Goal: Task Accomplishment & Management: Complete application form

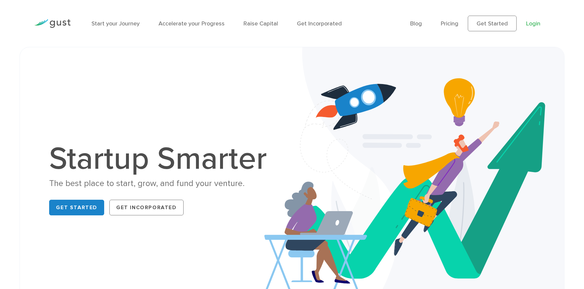
click at [533, 23] on link "Login" at bounding box center [533, 23] width 14 height 7
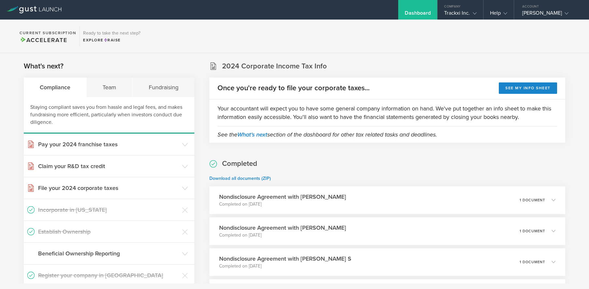
click at [418, 14] on div "Dashboard" at bounding box center [418, 15] width 26 height 10
click at [458, 13] on div "Trackxi Inc." at bounding box center [460, 15] width 32 height 10
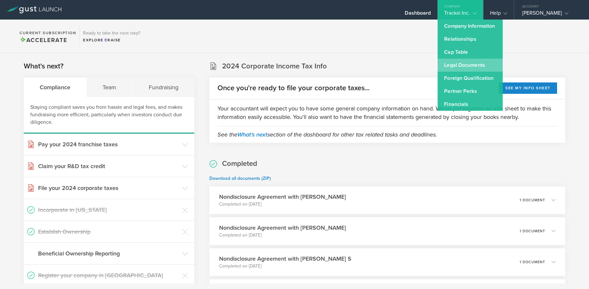
click at [472, 65] on link "Legal Documents" at bounding box center [469, 65] width 65 height 13
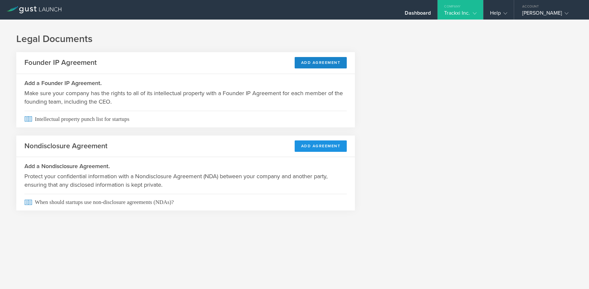
click at [318, 147] on button "Add Agreement" at bounding box center [321, 145] width 52 height 11
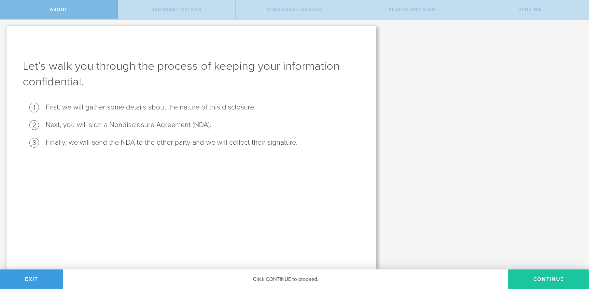
click at [532, 278] on button "Continue" at bounding box center [548, 279] width 81 height 20
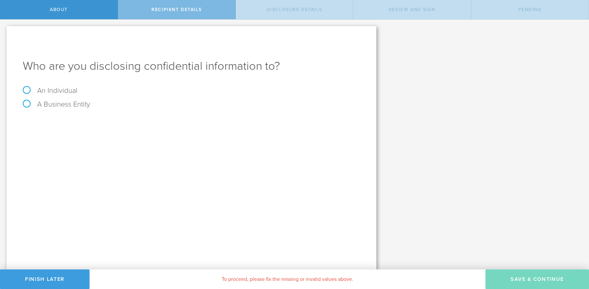
click at [62, 92] on label "An Individual" at bounding box center [50, 90] width 55 height 8
click at [4, 30] on input "An Individual" at bounding box center [2, 25] width 4 height 10
radio input "true"
click at [99, 145] on input "email" at bounding box center [214, 145] width 285 height 10
paste input "[EMAIL_ADDRESS][DOMAIN_NAME]"
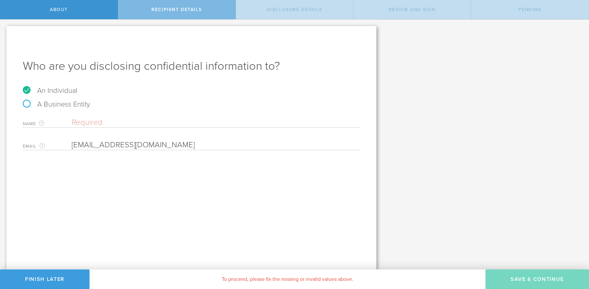
type input "[EMAIL_ADDRESS][DOMAIN_NAME]"
click at [140, 118] on input "text" at bounding box center [216, 123] width 288 height 10
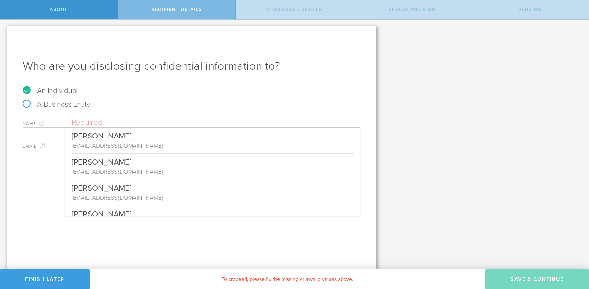
paste input "[PERSON_NAME]"
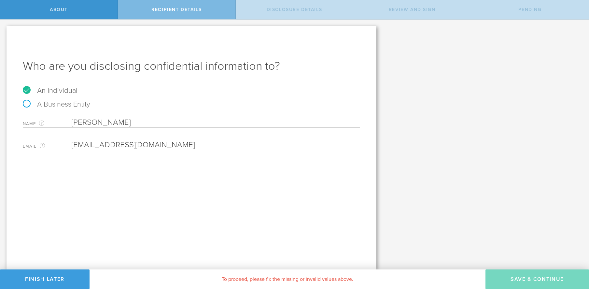
type input "[PERSON_NAME]"
click at [199, 175] on div "Who are you disclosing confidential information to? An Individual A Business En…" at bounding box center [192, 147] width 370 height 243
click at [130, 141] on input "email" at bounding box center [214, 145] width 285 height 10
paste input "[EMAIL_ADDRESS][DOMAIN_NAME]"
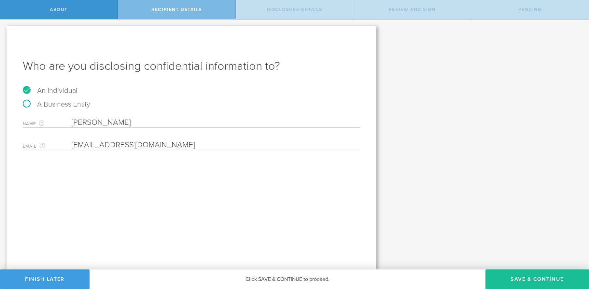
type input "[EMAIL_ADDRESS][DOMAIN_NAME]"
click at [192, 187] on div "Who are you disclosing confidential information to? An Individual A Business En…" at bounding box center [192, 147] width 370 height 243
click at [522, 277] on button "Save & Continue" at bounding box center [537, 279] width 104 height 20
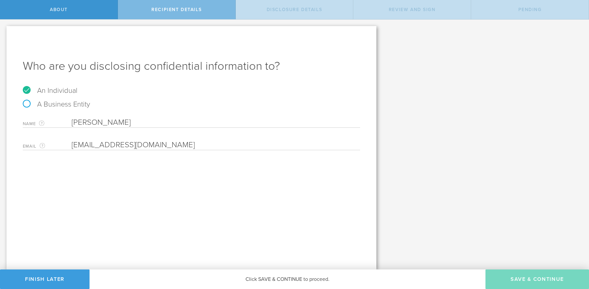
select select "string:5 years"
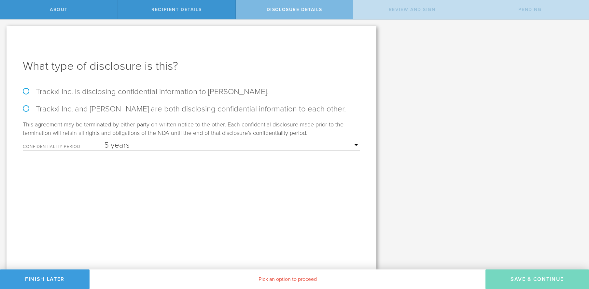
click at [44, 89] on label "Trackxi Inc. is disclosing confidential information to [PERSON_NAME]." at bounding box center [191, 91] width 337 height 9
click at [4, 33] on input "Trackxi Inc. is disclosing confidential information to [PERSON_NAME]." at bounding box center [2, 27] width 4 height 14
radio input "true"
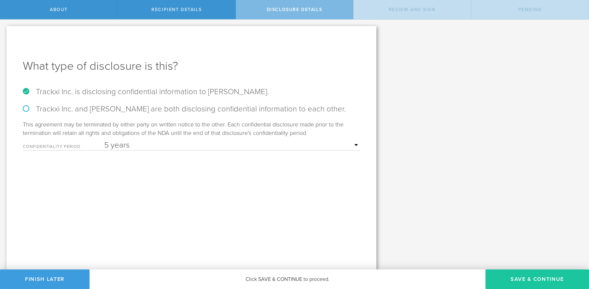
drag, startPoint x: 528, startPoint y: 275, endPoint x: 521, endPoint y: 273, distance: 7.2
click at [528, 275] on button "Save & Continue" at bounding box center [537, 279] width 104 height 20
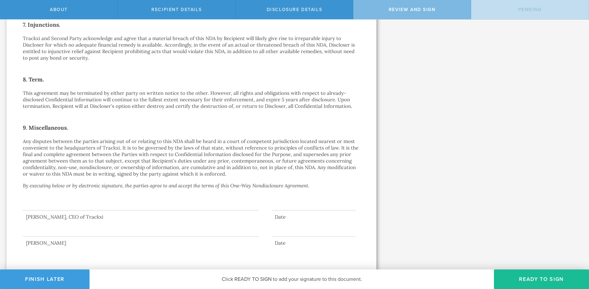
scroll to position [434, 0]
click at [549, 282] on button "Ready to Sign" at bounding box center [541, 279] width 95 height 20
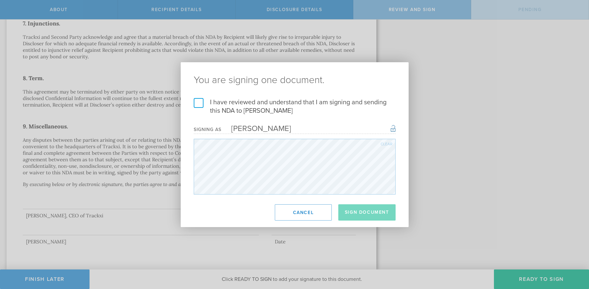
click at [201, 102] on label "I have reviewed and understand that I am signing and sending this NDA to [PERSO…" at bounding box center [295, 106] width 202 height 17
click at [0, 0] on input "I have reviewed and understand that I am signing and sending this NDA to [PERSO…" at bounding box center [0, 0] width 0 height 0
click at [365, 211] on button "Sign Document" at bounding box center [366, 212] width 57 height 16
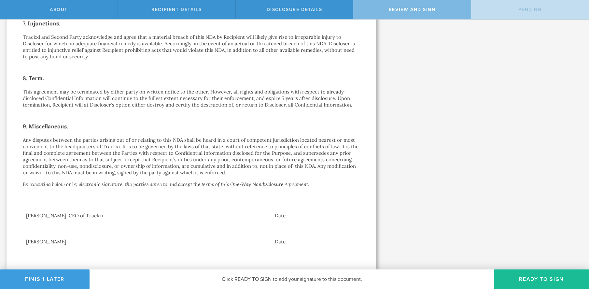
scroll to position [0, 0]
